Goal: Information Seeking & Learning: Learn about a topic

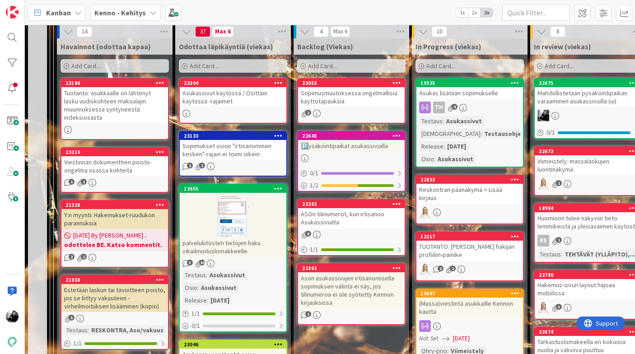
scroll to position [255, 0]
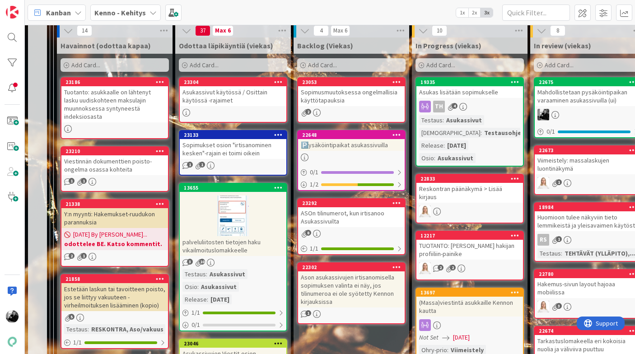
click at [117, 165] on div "Viestinnän dokumenttien poisto-ongelma osassa kohteita" at bounding box center [114, 165] width 107 height 20
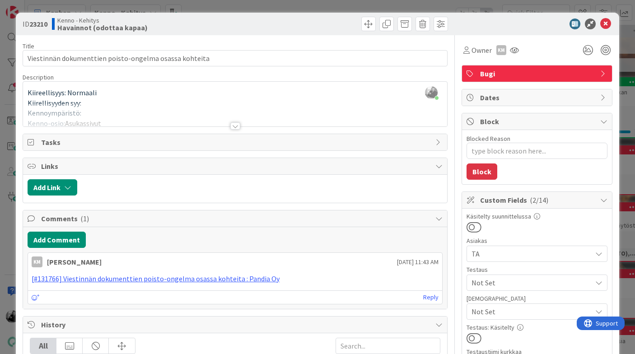
click at [231, 125] on div at bounding box center [235, 125] width 10 height 7
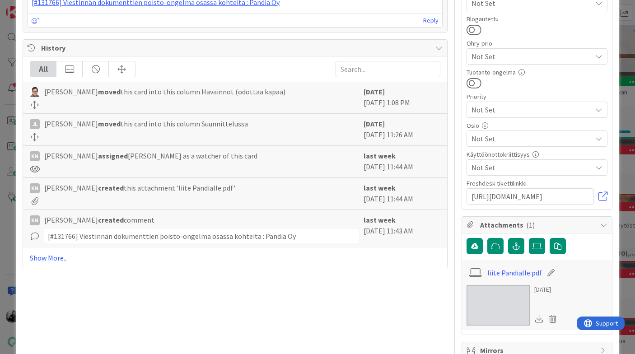
scroll to position [435, 0]
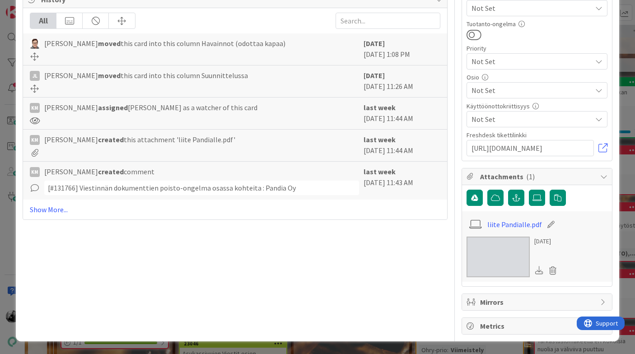
click at [493, 260] on img at bounding box center [498, 257] width 63 height 41
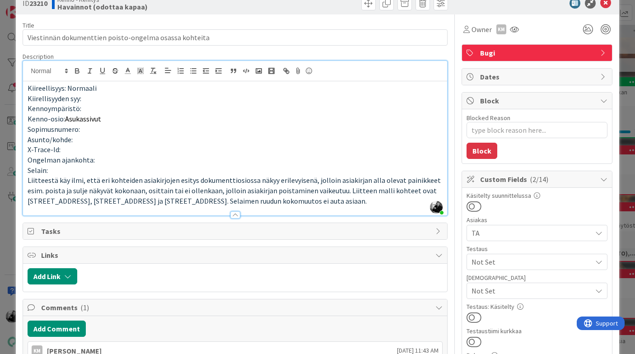
scroll to position [0, 0]
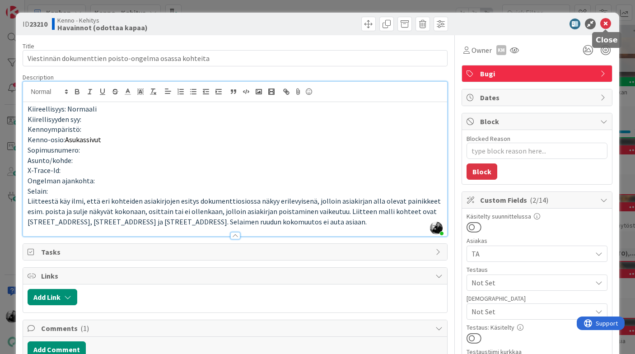
click at [607, 23] on icon at bounding box center [606, 24] width 11 height 11
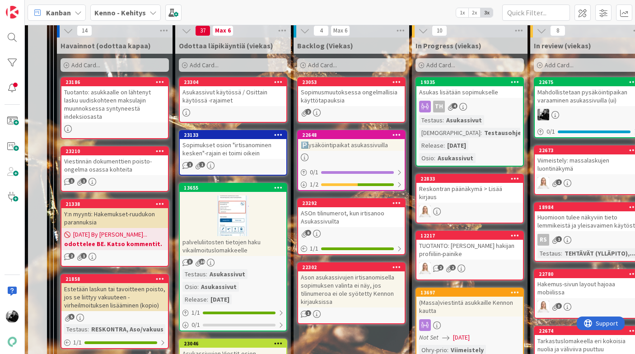
click at [338, 215] on div "ASOn tilinumerot, kun irtisanoo Asukassivuilta" at bounding box center [351, 217] width 107 height 20
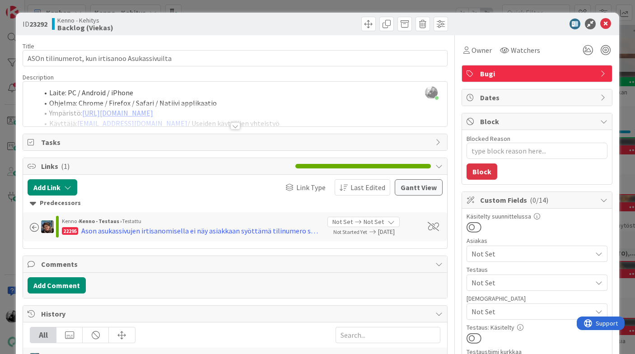
click at [233, 127] on div at bounding box center [235, 125] width 10 height 7
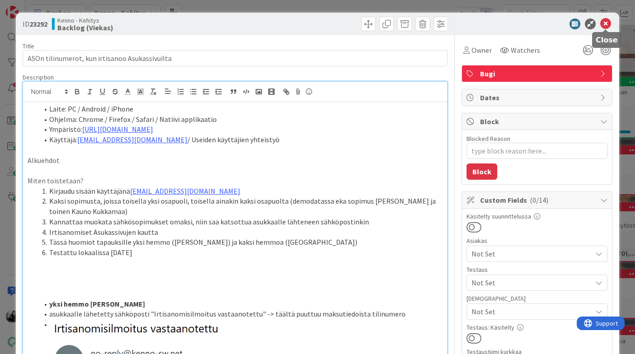
click at [603, 25] on icon at bounding box center [606, 24] width 11 height 11
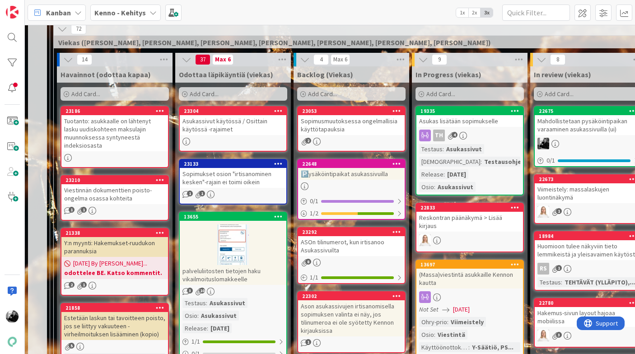
scroll to position [228, 0]
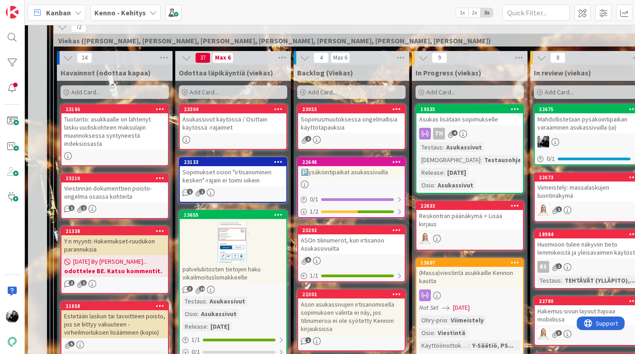
click at [367, 320] on div "Ason asukassivujen irtisanomisella sopimuksen valinta ei näy, jos tilinumeroa e…" at bounding box center [351, 317] width 107 height 36
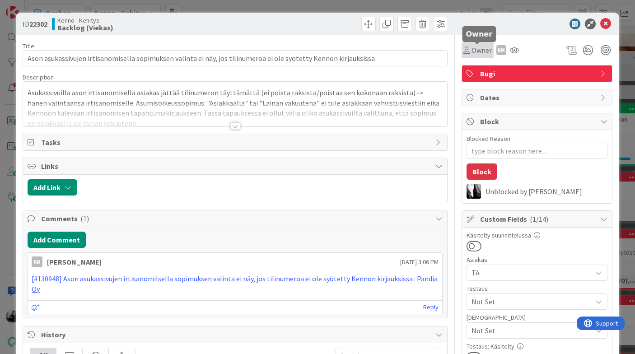
click at [477, 53] on span "Owner" at bounding box center [482, 50] width 20 height 11
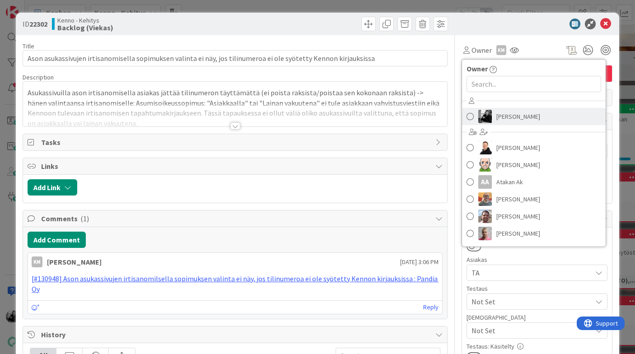
click at [497, 115] on span "[PERSON_NAME]" at bounding box center [519, 117] width 44 height 14
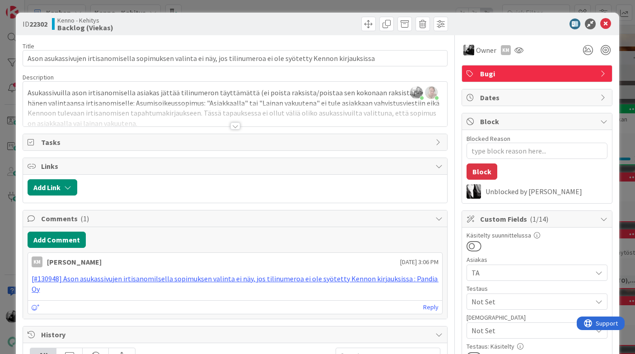
click at [235, 125] on div at bounding box center [235, 125] width 10 height 7
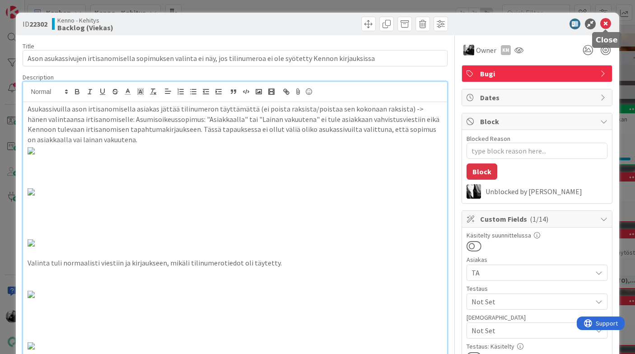
click at [605, 23] on icon at bounding box center [606, 24] width 11 height 11
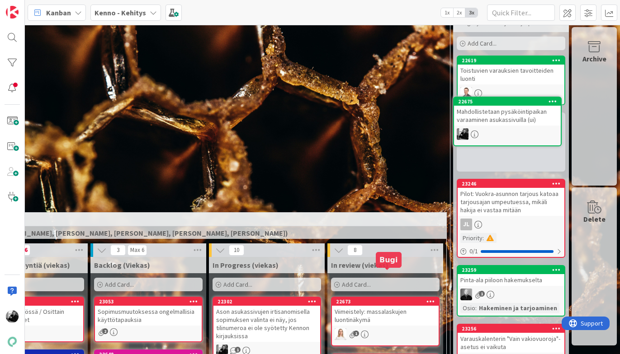
scroll to position [0, 203]
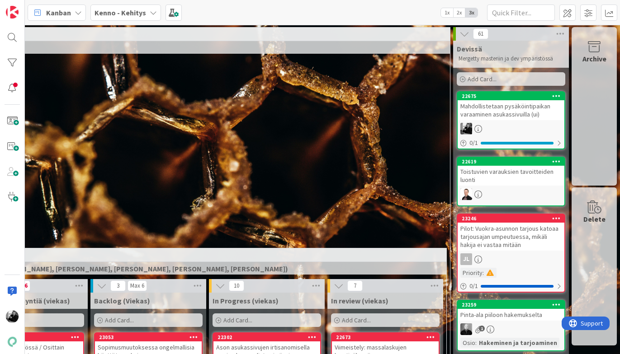
click at [506, 114] on div "Mahdollistetaan pysäköintipaikan varaaminen asukassivuilla (ui)" at bounding box center [510, 110] width 107 height 20
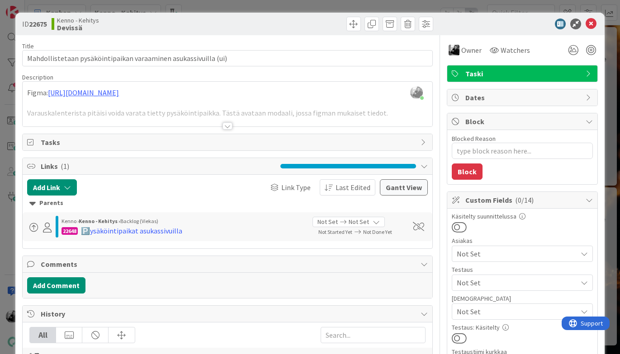
click at [26, 89] on div "[PERSON_NAME] just joined Figma: [URL][DOMAIN_NAME] Varauskalenterista pitäisi …" at bounding box center [227, 104] width 409 height 45
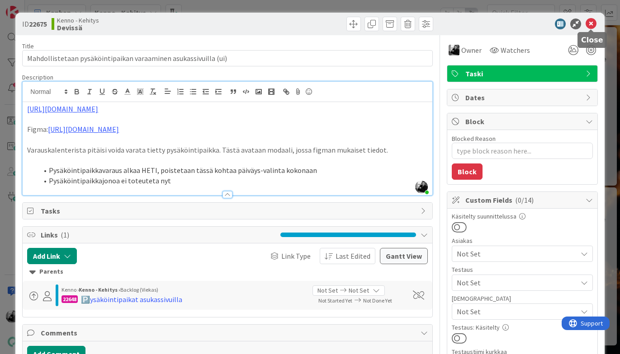
click at [594, 28] on icon at bounding box center [590, 24] width 11 height 11
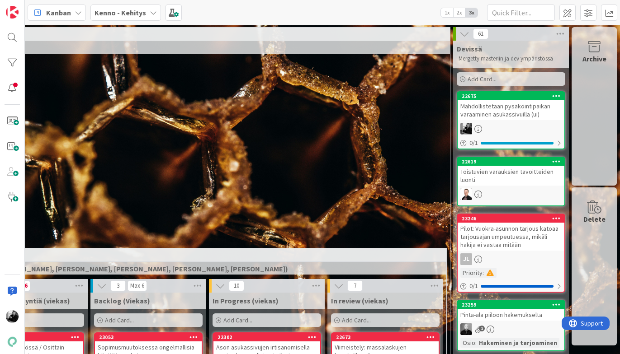
click at [524, 114] on div "Mahdollistetaan pysäköintipaikan varaaminen asukassivuilla (ui)" at bounding box center [510, 110] width 107 height 20
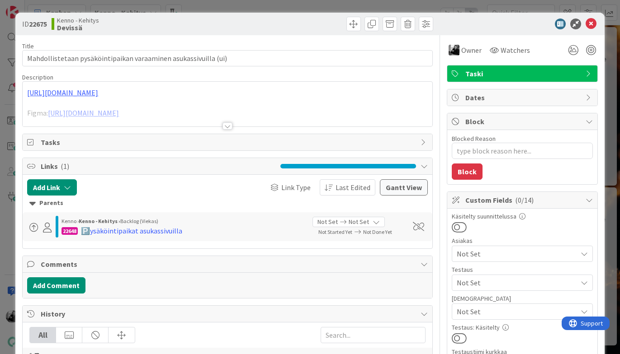
type textarea "x"
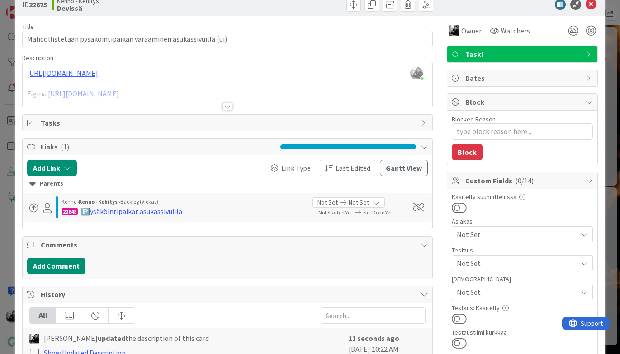
scroll to position [22, 0]
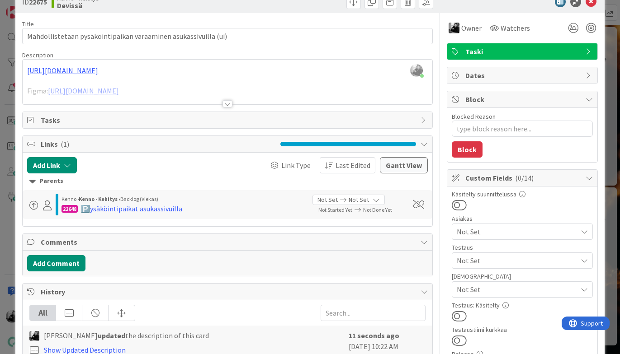
click at [223, 104] on div at bounding box center [227, 103] width 10 height 7
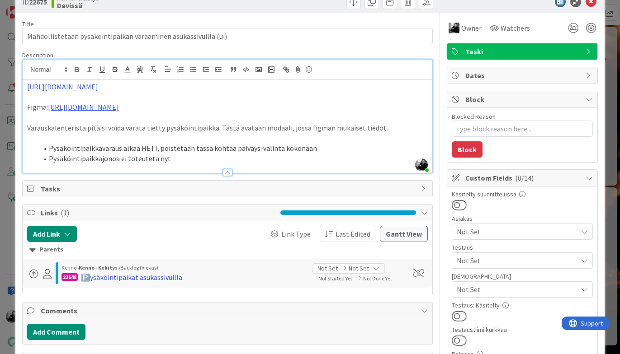
scroll to position [0, 0]
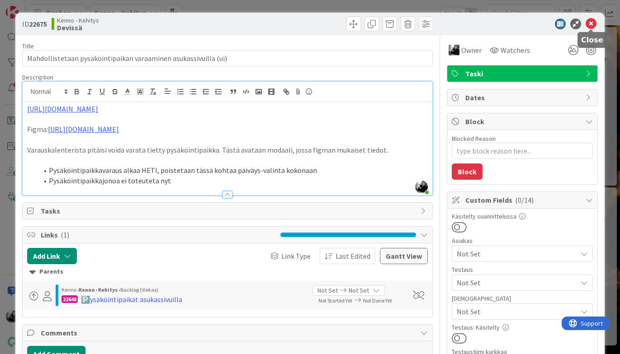
click at [591, 19] on icon at bounding box center [590, 24] width 11 height 11
